Goal: Information Seeking & Learning: Learn about a topic

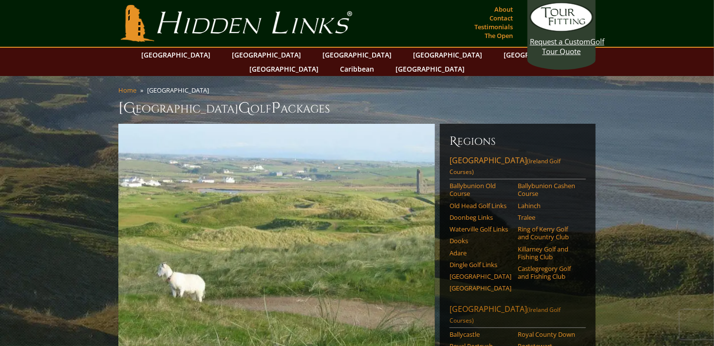
click at [490, 303] on link "Northern Ireland (Ireland Golf Courses)" at bounding box center [517, 315] width 136 height 24
click at [512, 155] on link "[GEOGRAPHIC_DATA] ([GEOGRAPHIC_DATA] Golf Courses)" at bounding box center [517, 167] width 136 height 24
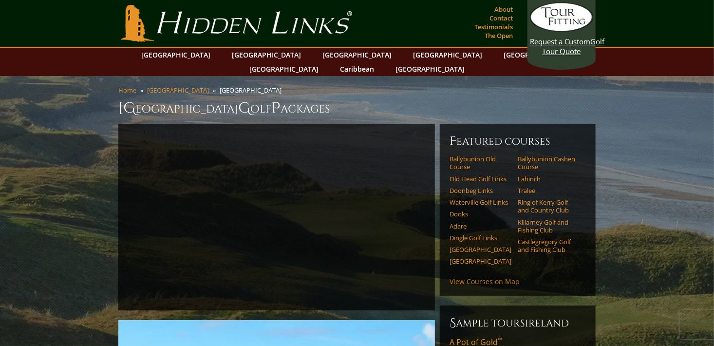
click at [504, 277] on link "View Courses on Map" at bounding box center [484, 281] width 70 height 9
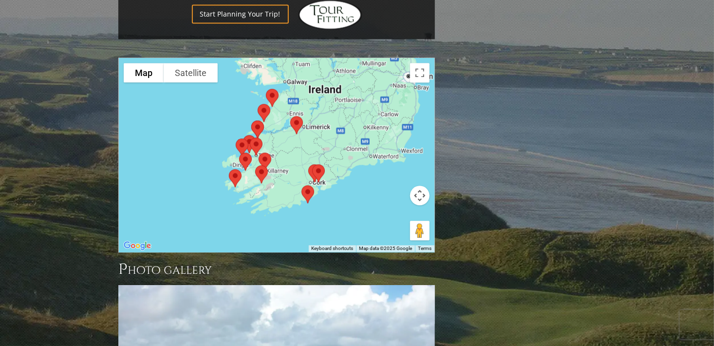
scroll to position [1029, 0]
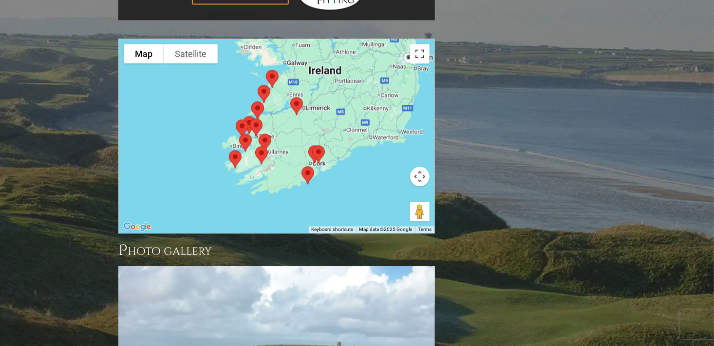
click at [421, 44] on button "Toggle fullscreen view" at bounding box center [419, 53] width 19 height 19
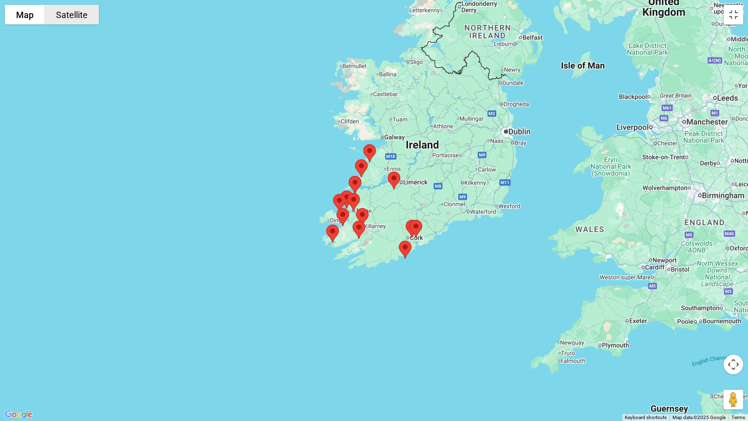
click at [65, 12] on button "Satellite" at bounding box center [72, 14] width 54 height 19
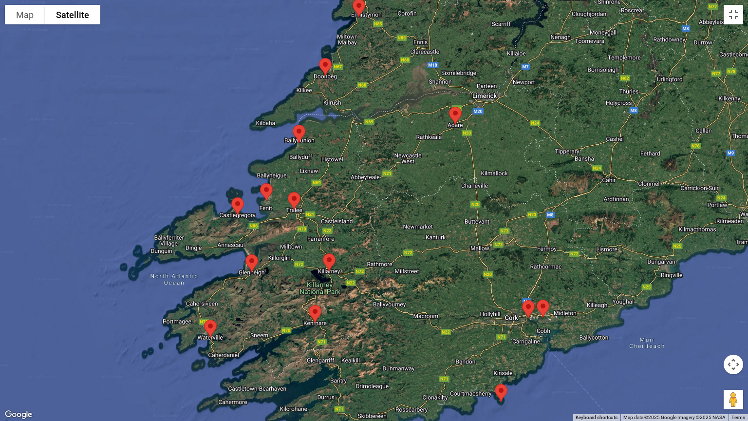
drag, startPoint x: 427, startPoint y: 195, endPoint x: 617, endPoint y: 209, distance: 190.9
click at [617, 208] on div at bounding box center [374, 210] width 748 height 421
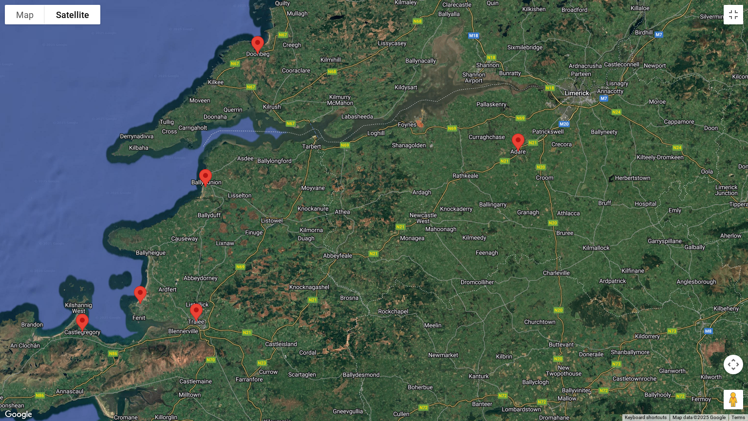
drag, startPoint x: 421, startPoint y: 130, endPoint x: 607, endPoint y: 242, distance: 216.7
click at [607, 242] on div at bounding box center [374, 210] width 748 height 421
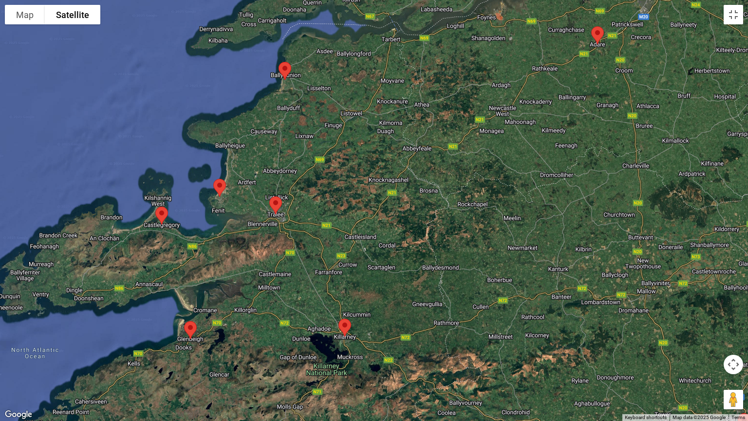
drag, startPoint x: 249, startPoint y: 288, endPoint x: 330, endPoint y: 181, distance: 134.2
click at [330, 181] on div at bounding box center [374, 210] width 748 height 421
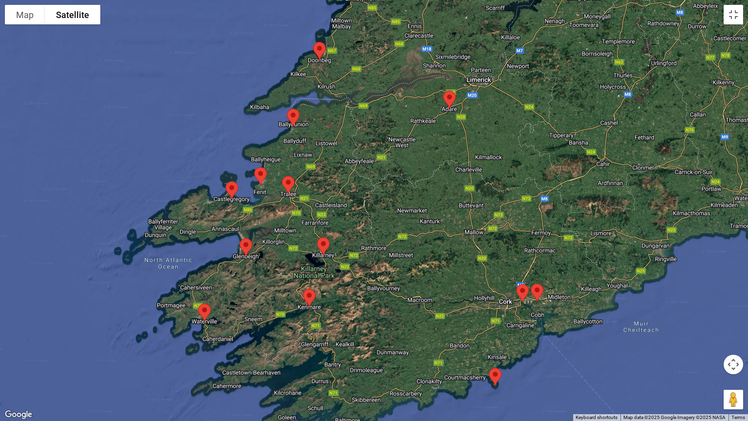
drag, startPoint x: 284, startPoint y: 308, endPoint x: 291, endPoint y: 257, distance: 51.0
click at [291, 257] on div at bounding box center [374, 210] width 748 height 421
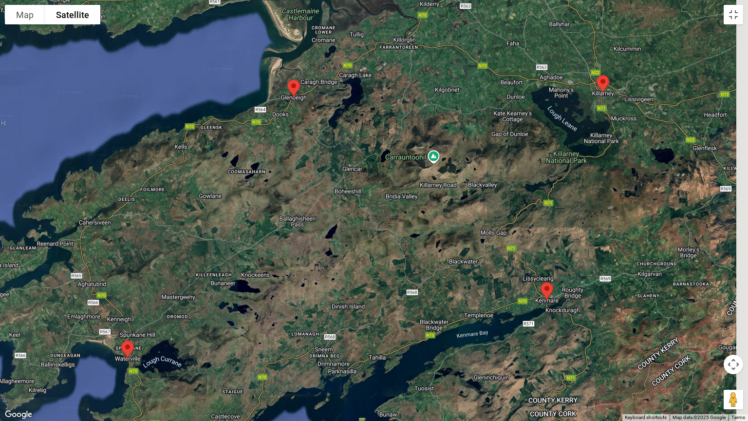
drag, startPoint x: 666, startPoint y: 149, endPoint x: 621, endPoint y: 179, distance: 54.0
click at [621, 179] on div at bounding box center [374, 210] width 748 height 421
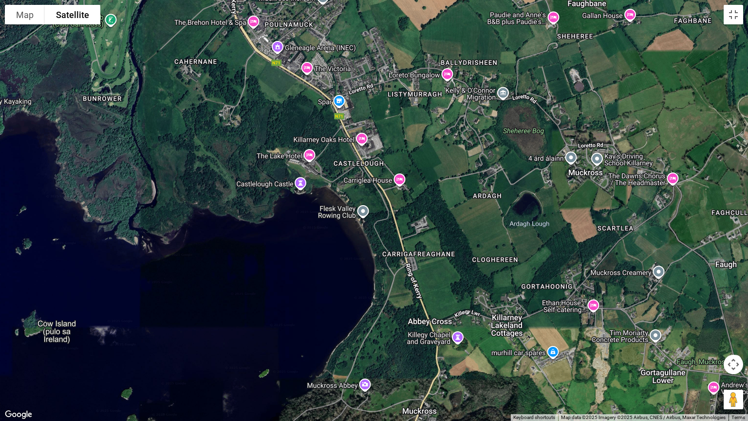
drag, startPoint x: 612, startPoint y: 61, endPoint x: 590, endPoint y: 210, distance: 151.0
click at [590, 210] on div at bounding box center [374, 210] width 748 height 421
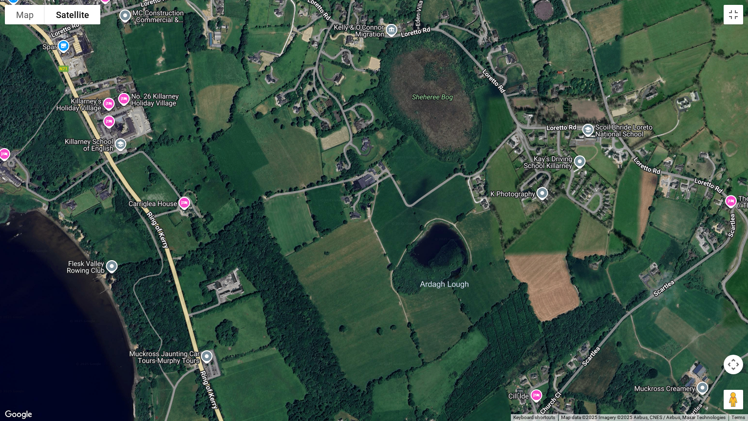
drag, startPoint x: 591, startPoint y: 179, endPoint x: 565, endPoint y: 231, distance: 57.5
click at [565, 231] on div at bounding box center [374, 210] width 748 height 421
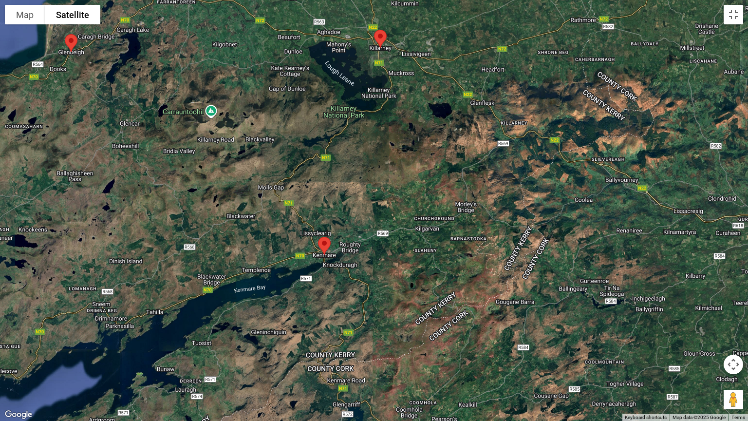
drag, startPoint x: 339, startPoint y: 311, endPoint x: 349, endPoint y: 236, distance: 76.2
click at [349, 236] on div at bounding box center [374, 210] width 748 height 421
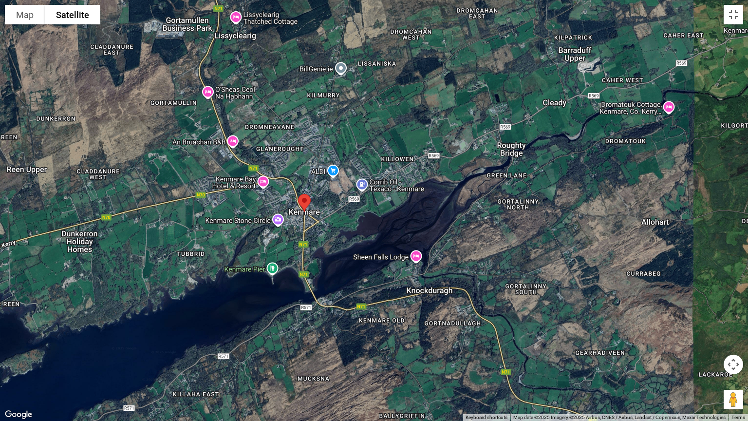
drag, startPoint x: 292, startPoint y: 288, endPoint x: 394, endPoint y: 175, distance: 152.1
click at [394, 175] on div at bounding box center [374, 210] width 748 height 421
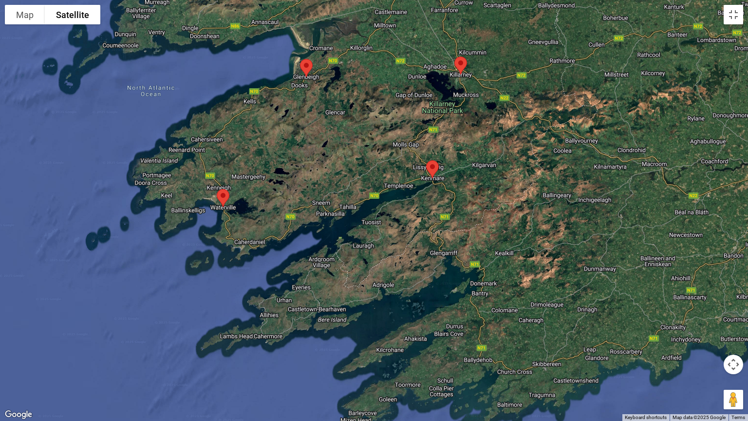
drag, startPoint x: 464, startPoint y: 235, endPoint x: 422, endPoint y: 221, distance: 43.7
click at [422, 221] on div at bounding box center [374, 210] width 748 height 421
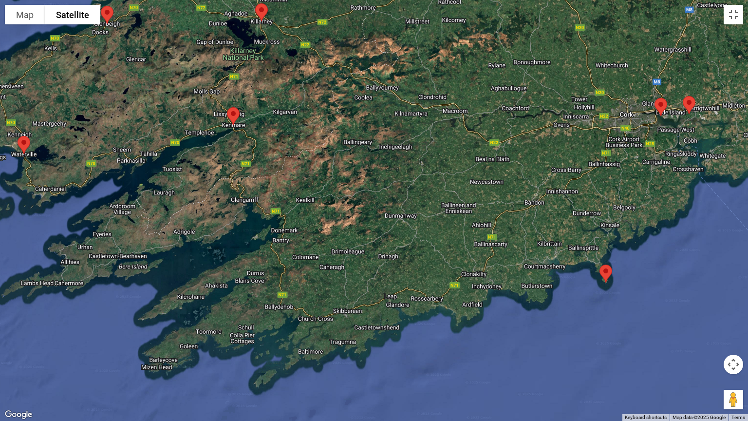
click at [594, 247] on div at bounding box center [374, 210] width 748 height 421
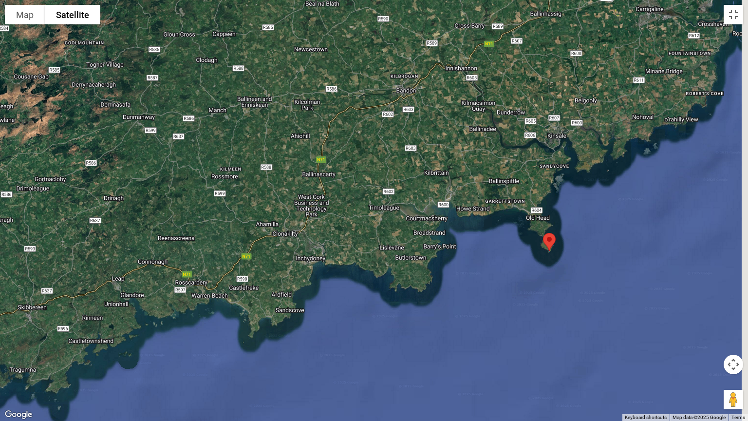
drag, startPoint x: 599, startPoint y: 254, endPoint x: 524, endPoint y: 181, distance: 105.0
click at [524, 181] on div at bounding box center [374, 210] width 748 height 421
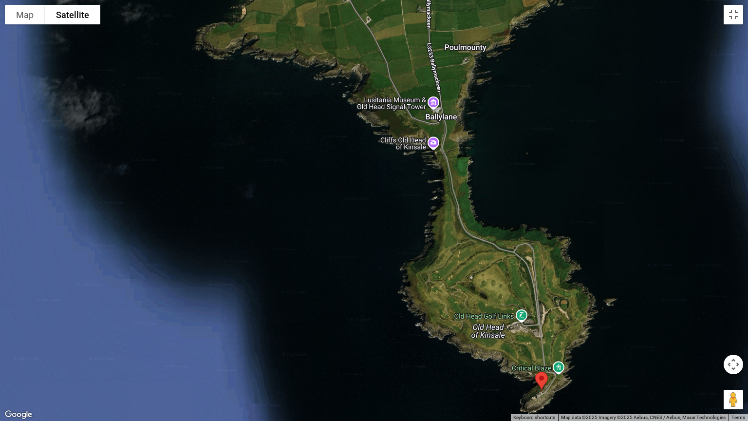
drag, startPoint x: 518, startPoint y: 252, endPoint x: 489, endPoint y: 115, distance: 140.4
click at [489, 115] on div at bounding box center [374, 210] width 748 height 421
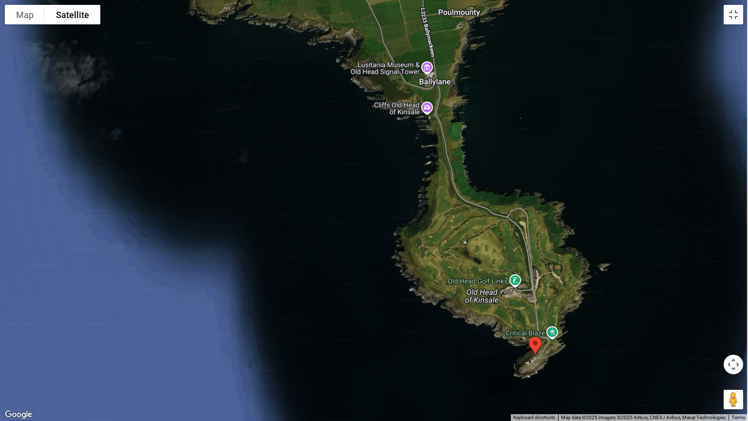
drag, startPoint x: 495, startPoint y: 209, endPoint x: 486, endPoint y: 157, distance: 52.9
click at [486, 157] on div at bounding box center [374, 210] width 748 height 421
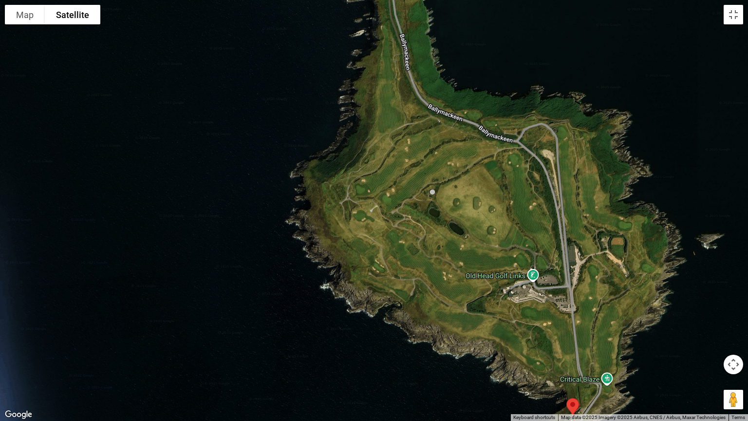
drag, startPoint x: 497, startPoint y: 244, endPoint x: 491, endPoint y: 134, distance: 109.7
click at [491, 134] on div at bounding box center [374, 210] width 748 height 421
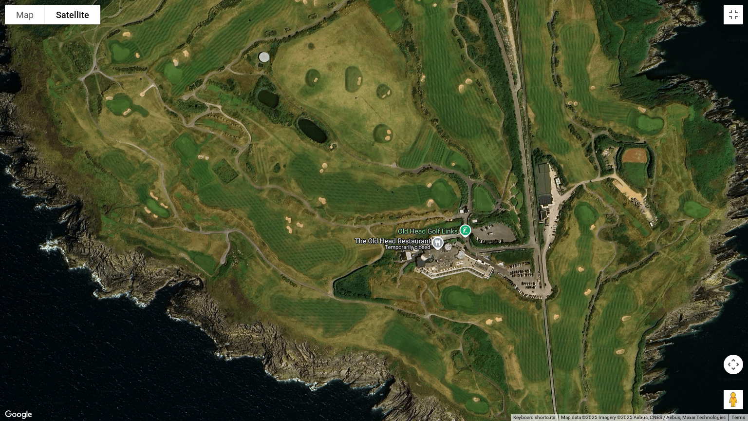
drag, startPoint x: 585, startPoint y: 297, endPoint x: 564, endPoint y: 231, distance: 69.0
click at [564, 231] on div at bounding box center [374, 210] width 748 height 421
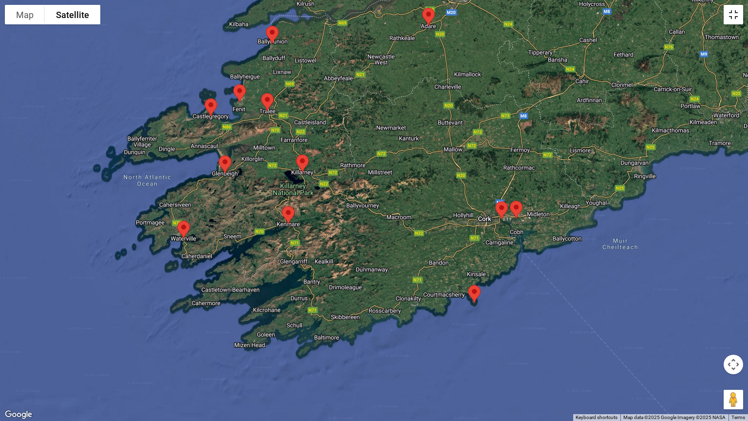
click at [713, 23] on button "Toggle fullscreen view" at bounding box center [733, 14] width 19 height 19
